Goal: Transaction & Acquisition: Purchase product/service

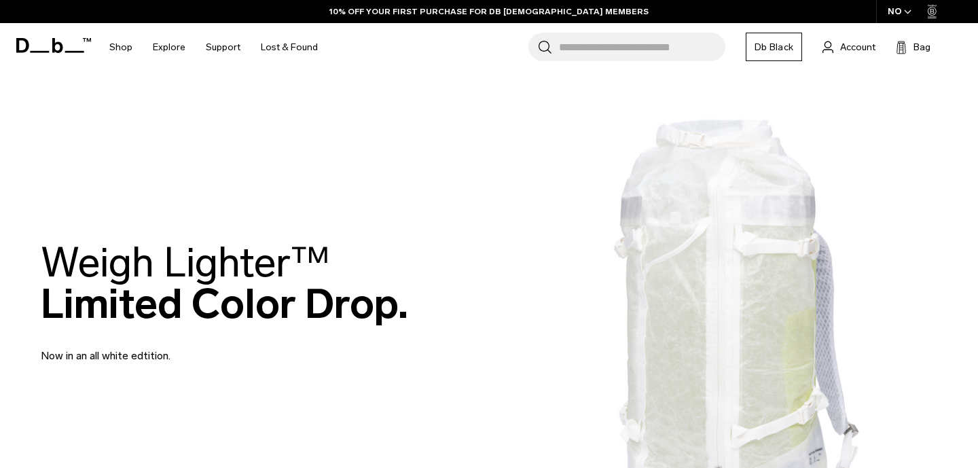
click at [0, 0] on div "Selecting an option will immediately change the language Privacy Settings We us…" at bounding box center [0, 0] width 0 height 0
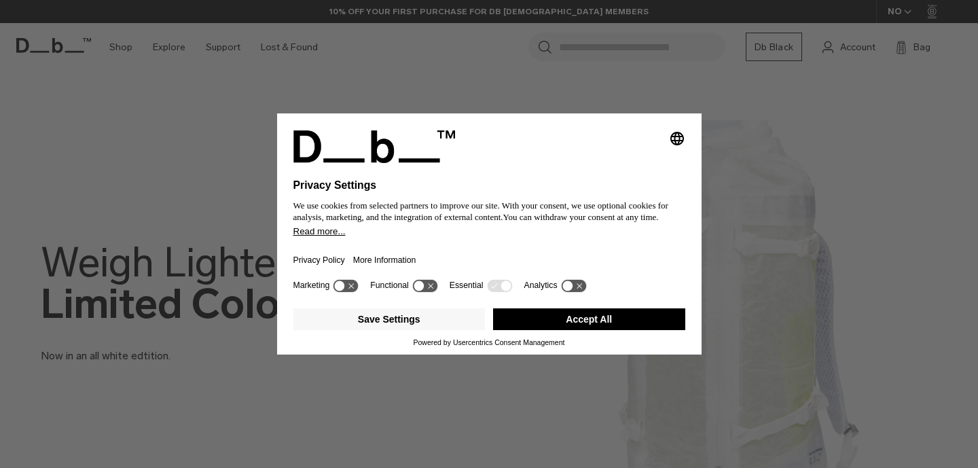
click at [679, 133] on icon "Select language" at bounding box center [677, 138] width 16 height 16
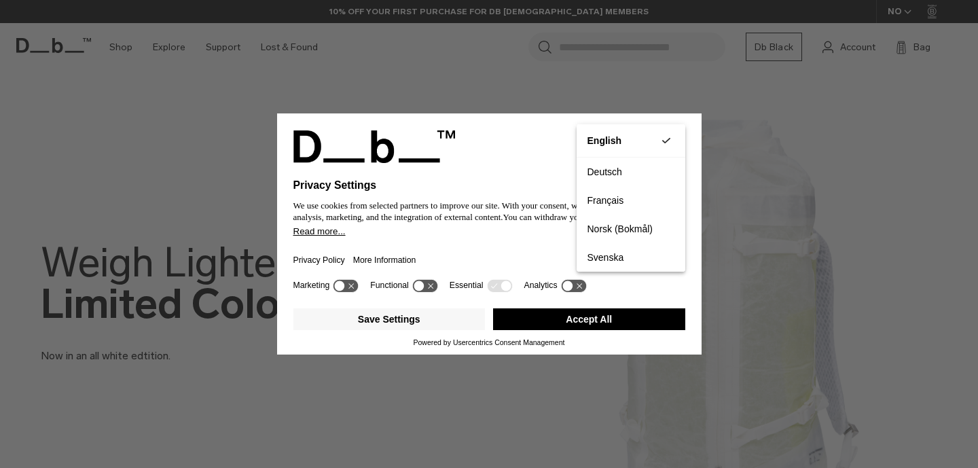
click at [598, 329] on button "Accept All" at bounding box center [589, 319] width 192 height 22
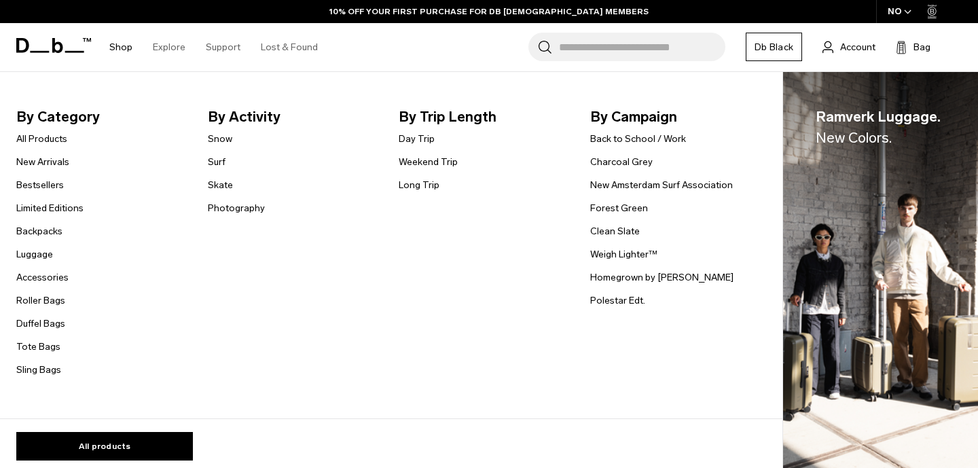
click at [114, 45] on link "Shop" at bounding box center [120, 47] width 23 height 48
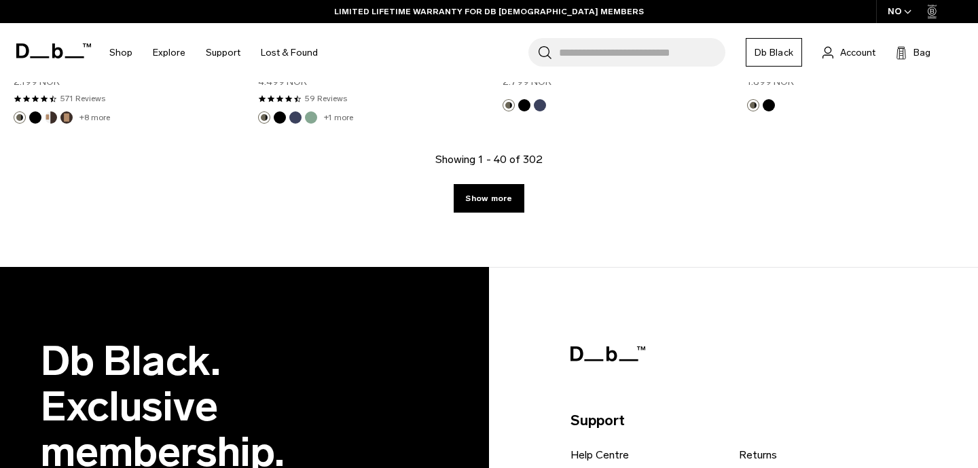
scroll to position [4299, 0]
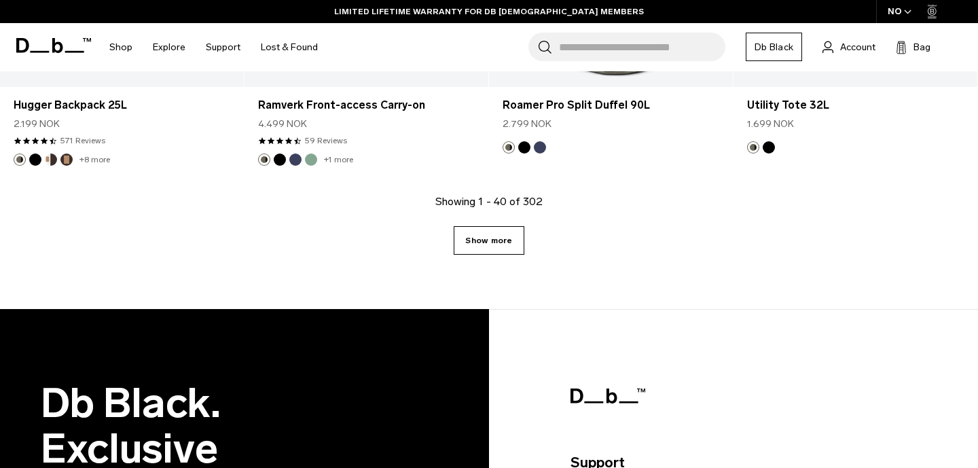
click at [481, 232] on link "Show more" at bounding box center [489, 240] width 70 height 29
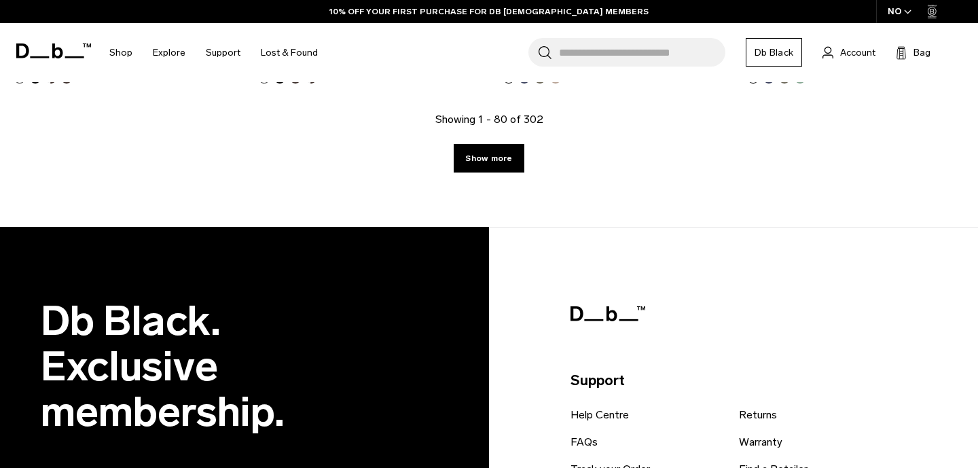
scroll to position [8159, 0]
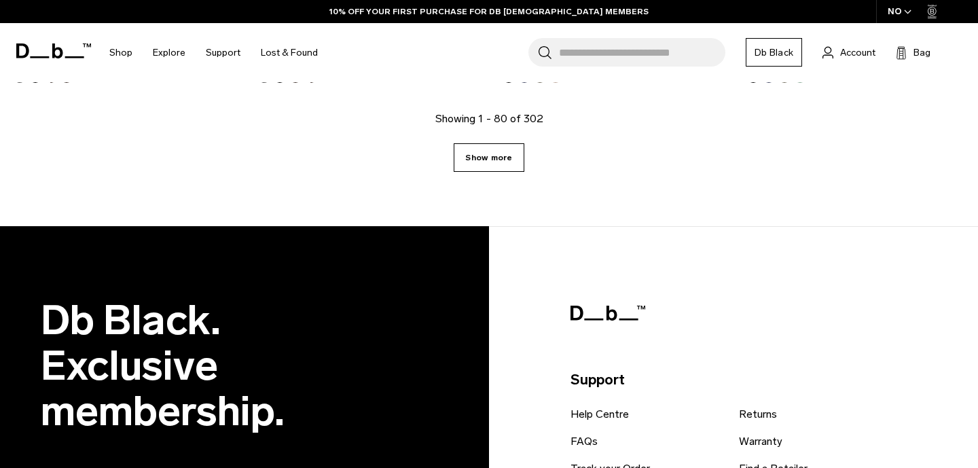
click at [513, 145] on link "Show more" at bounding box center [489, 157] width 70 height 29
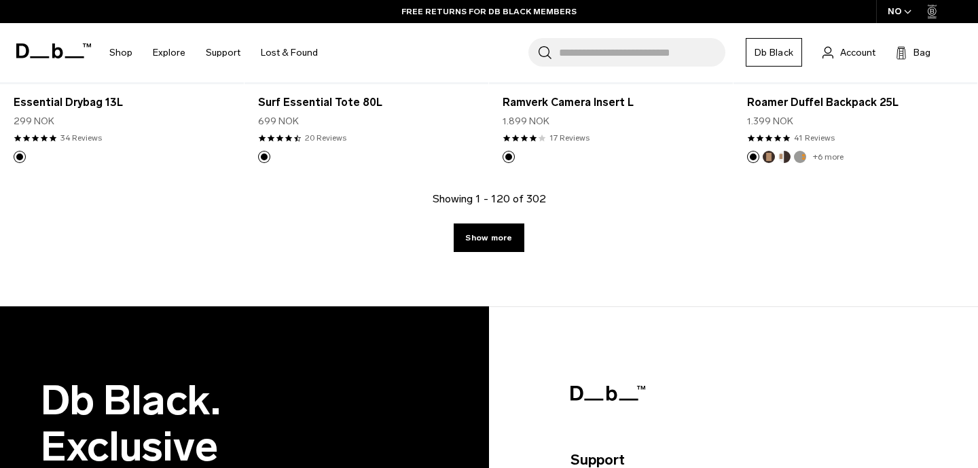
scroll to position [11892, 0]
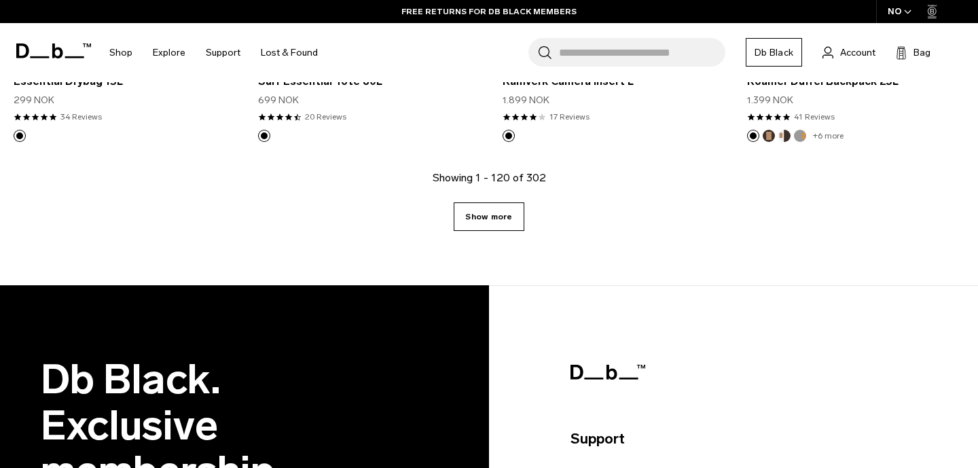
click at [487, 211] on link "Show more" at bounding box center [489, 216] width 70 height 29
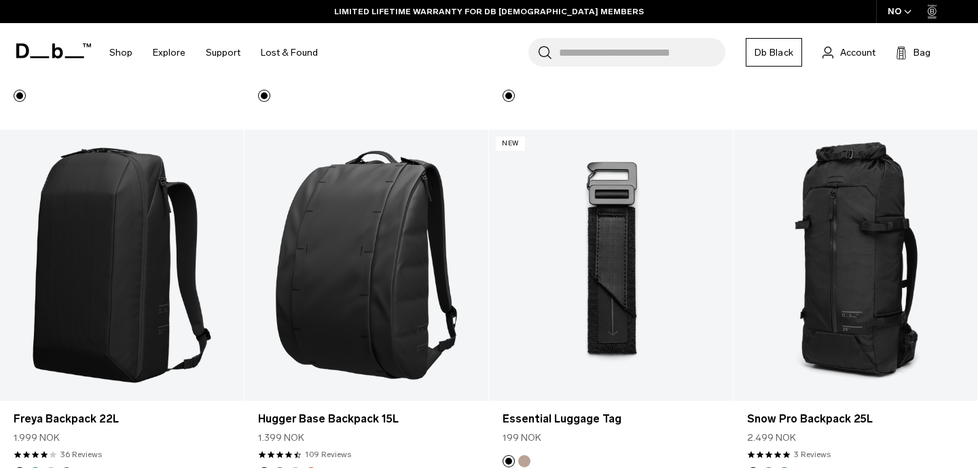
scroll to position [12691, 0]
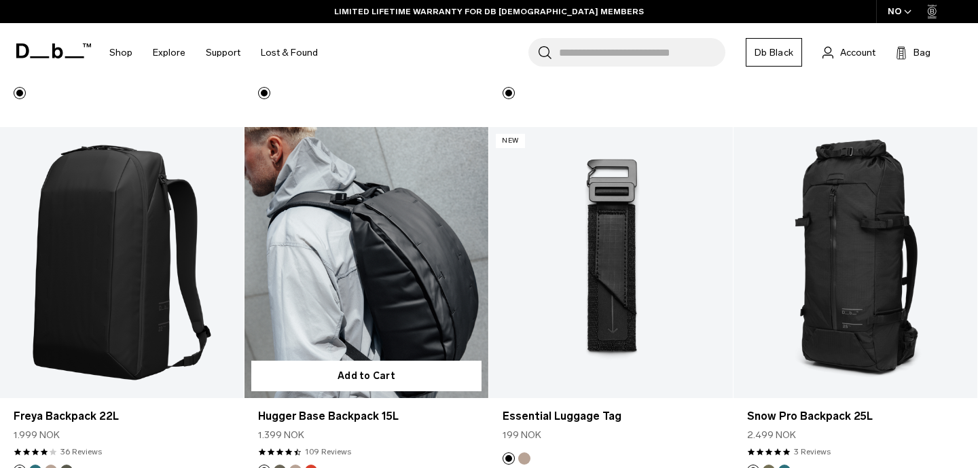
click at [372, 212] on link "Hugger Base Backpack 15L" at bounding box center [367, 262] width 244 height 271
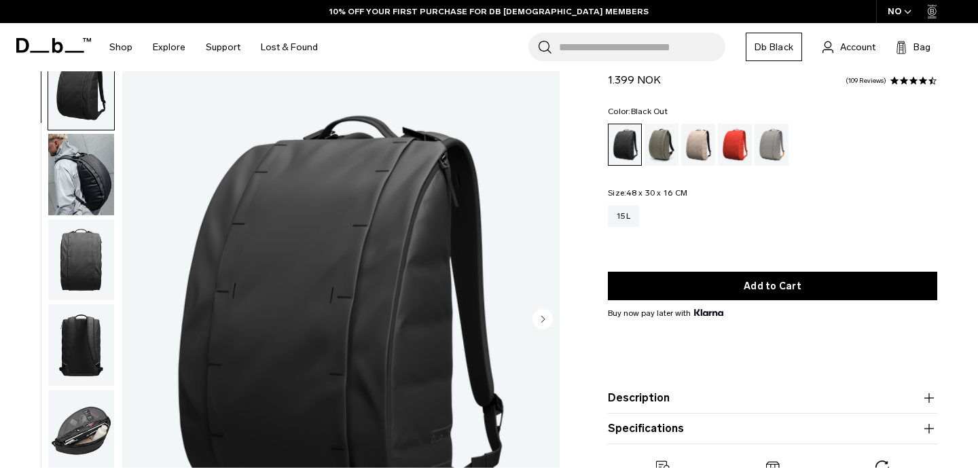
scroll to position [103, 0]
